Goal: Task Accomplishment & Management: Manage account settings

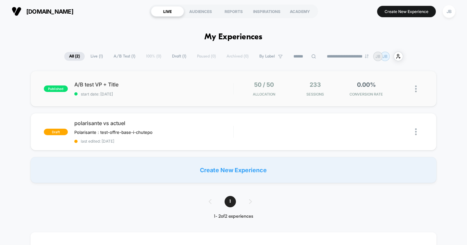
click at [416, 88] on img at bounding box center [416, 88] width 2 height 7
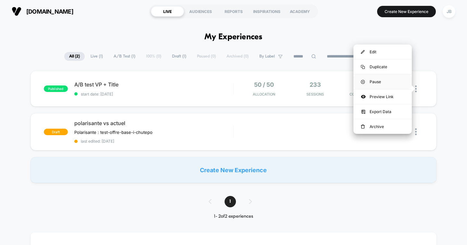
click at [370, 80] on div "Pause" at bounding box center [382, 81] width 58 height 15
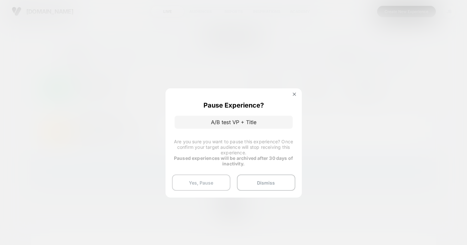
click at [213, 179] on button "Yes, Pause" at bounding box center [201, 182] width 58 height 16
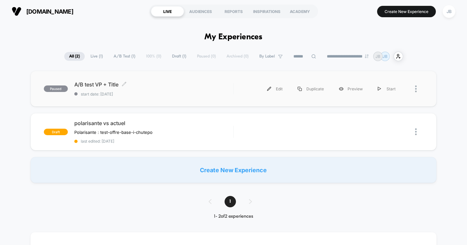
click at [146, 91] on div "A/B test VP + Title Click to edit experience details Click to edit experience d…" at bounding box center [153, 88] width 159 height 15
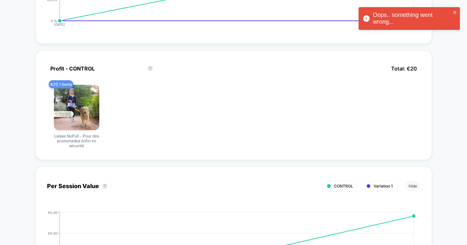
scroll to position [375, 0]
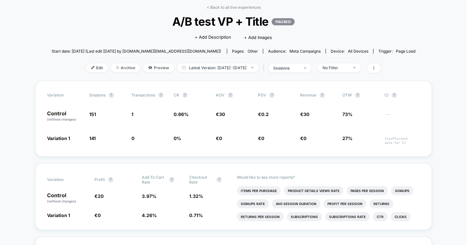
scroll to position [30, 0]
